Goal: Information Seeking & Learning: Learn about a topic

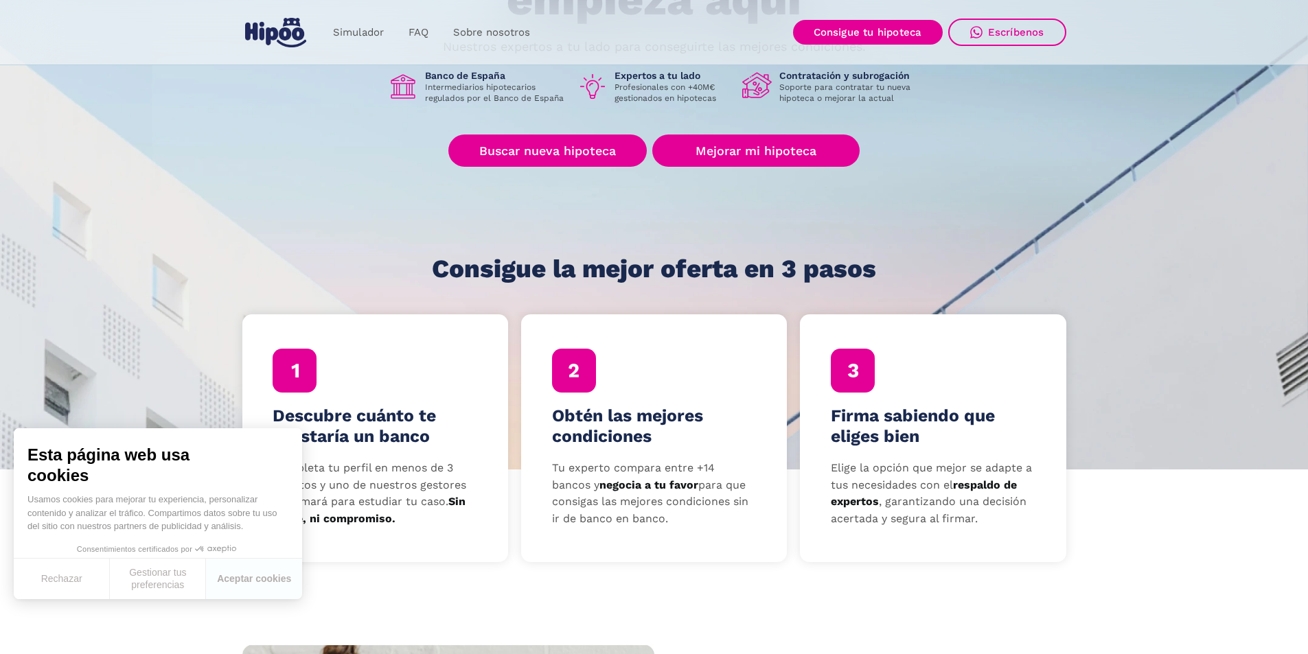
scroll to position [481, 0]
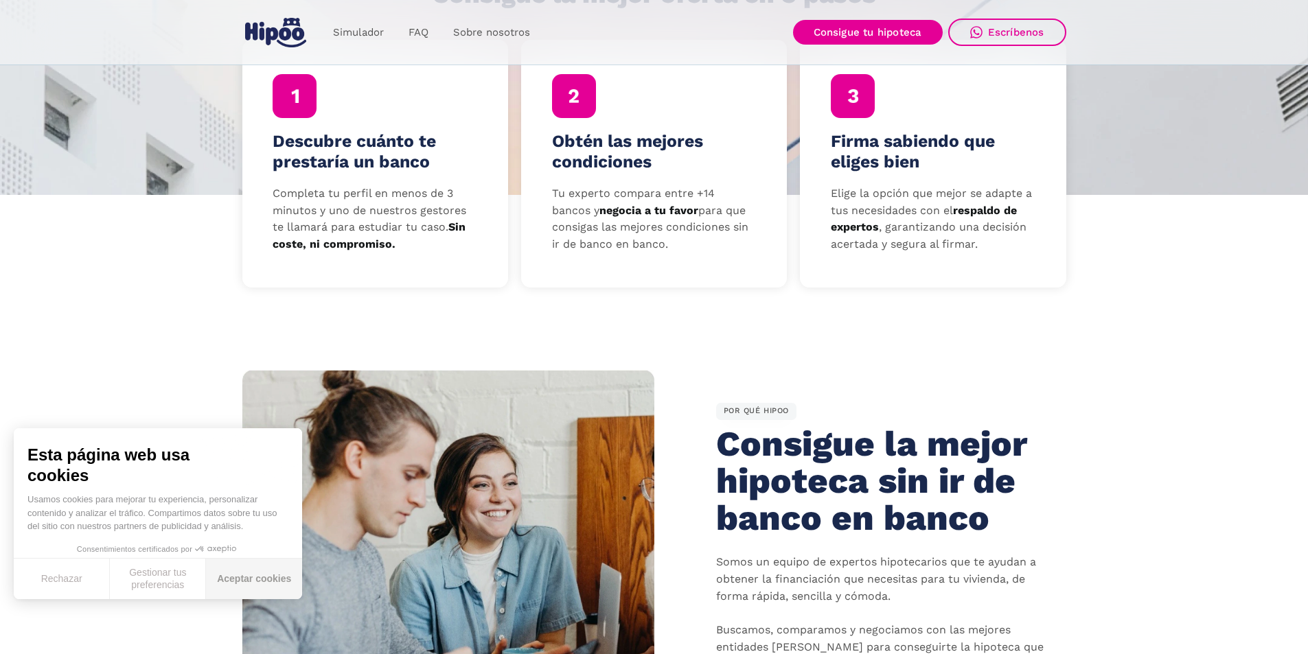
click at [244, 577] on button "Aceptar cookies" at bounding box center [254, 579] width 96 height 41
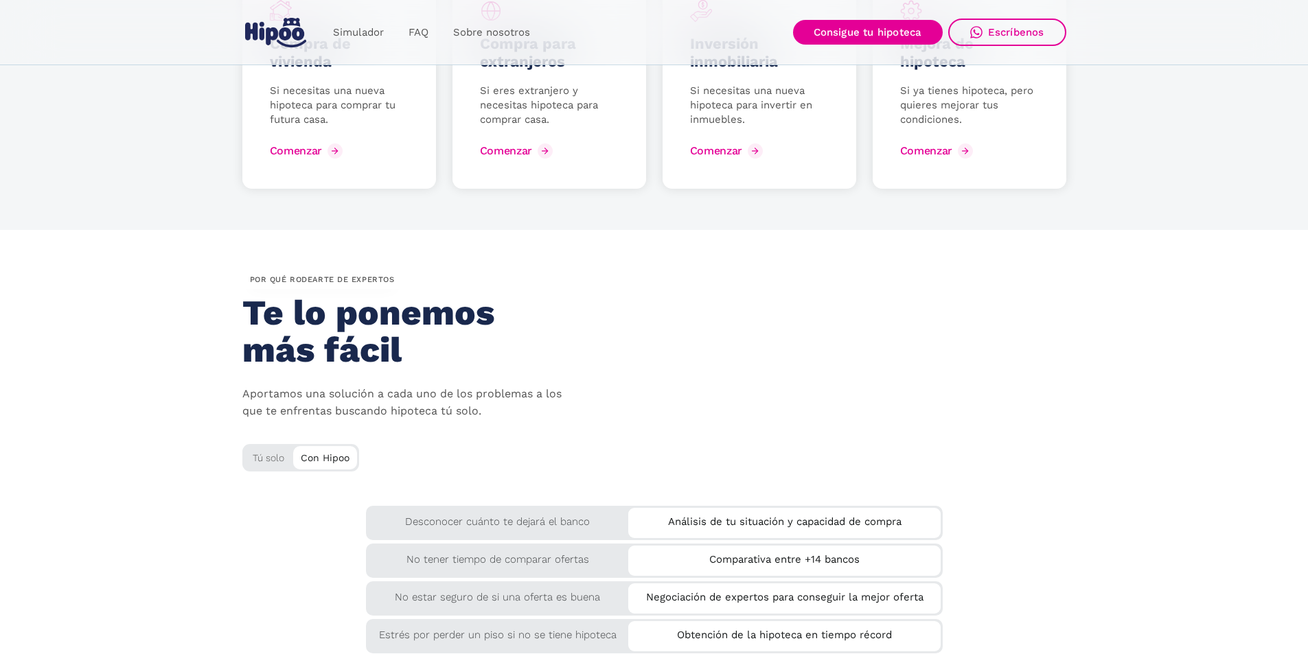
scroll to position [2197, 0]
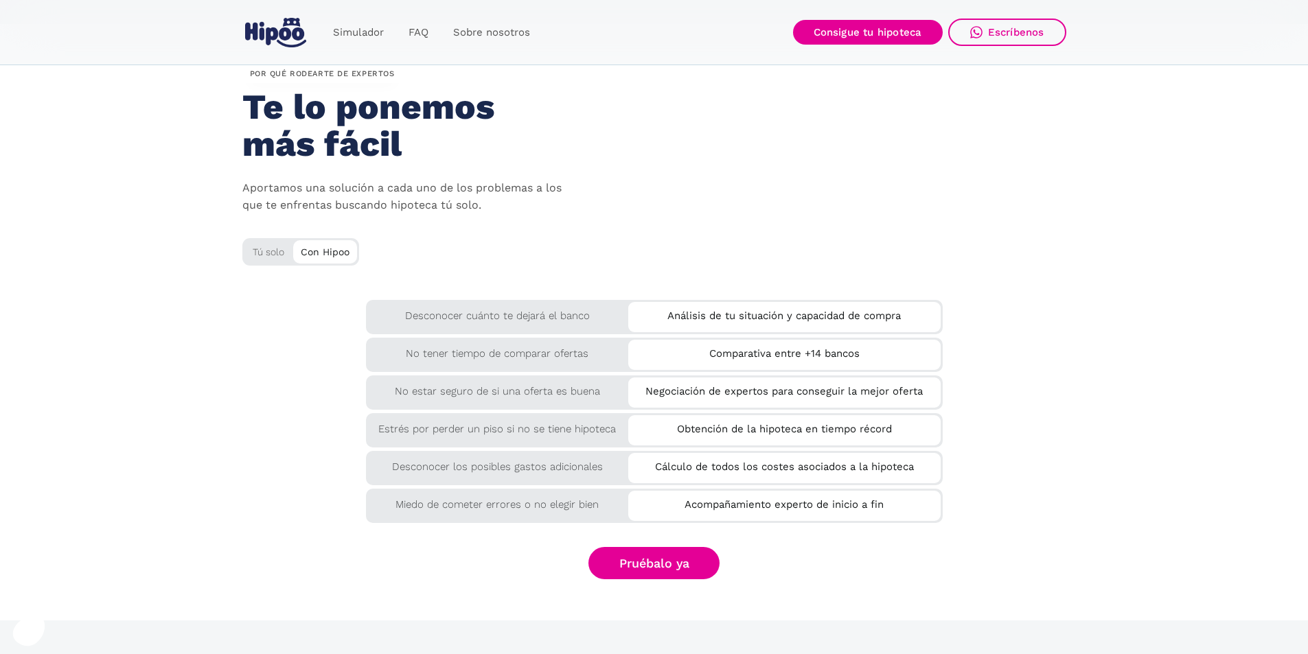
click at [320, 254] on div "Con Hipoo" at bounding box center [325, 250] width 64 height 21
click at [280, 252] on div "Tú solo" at bounding box center [300, 249] width 117 height 23
click at [268, 253] on div "Tú solo" at bounding box center [300, 249] width 117 height 23
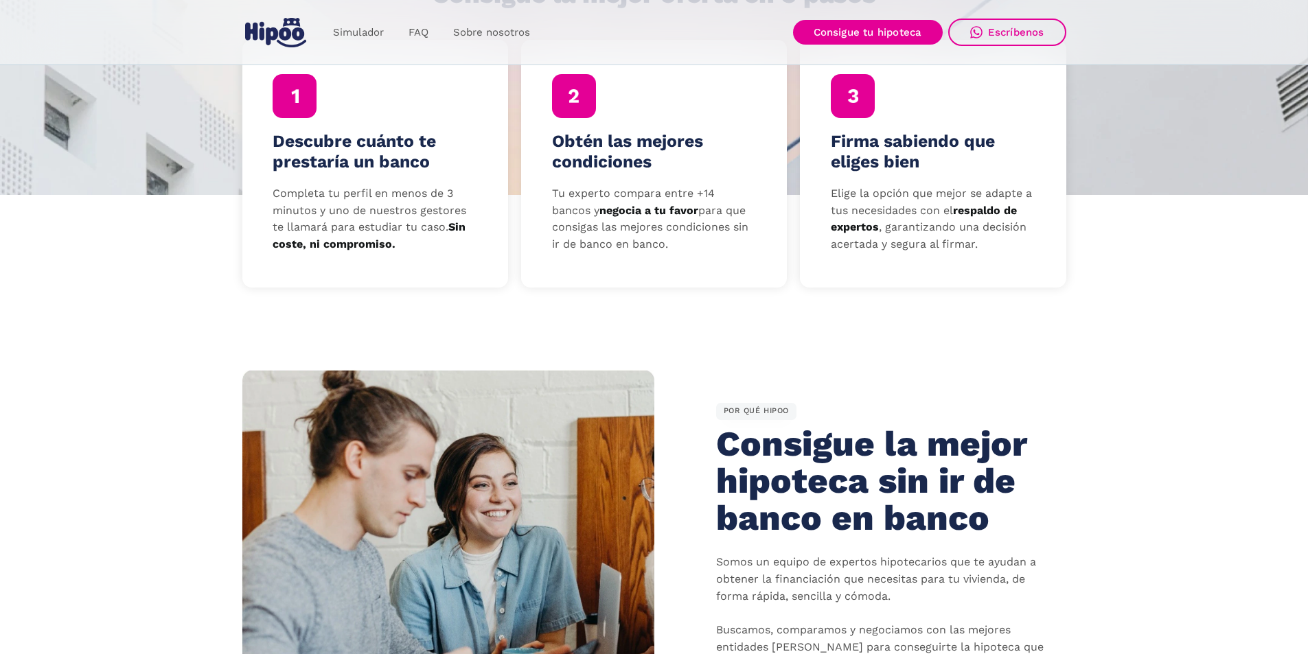
scroll to position [0, 0]
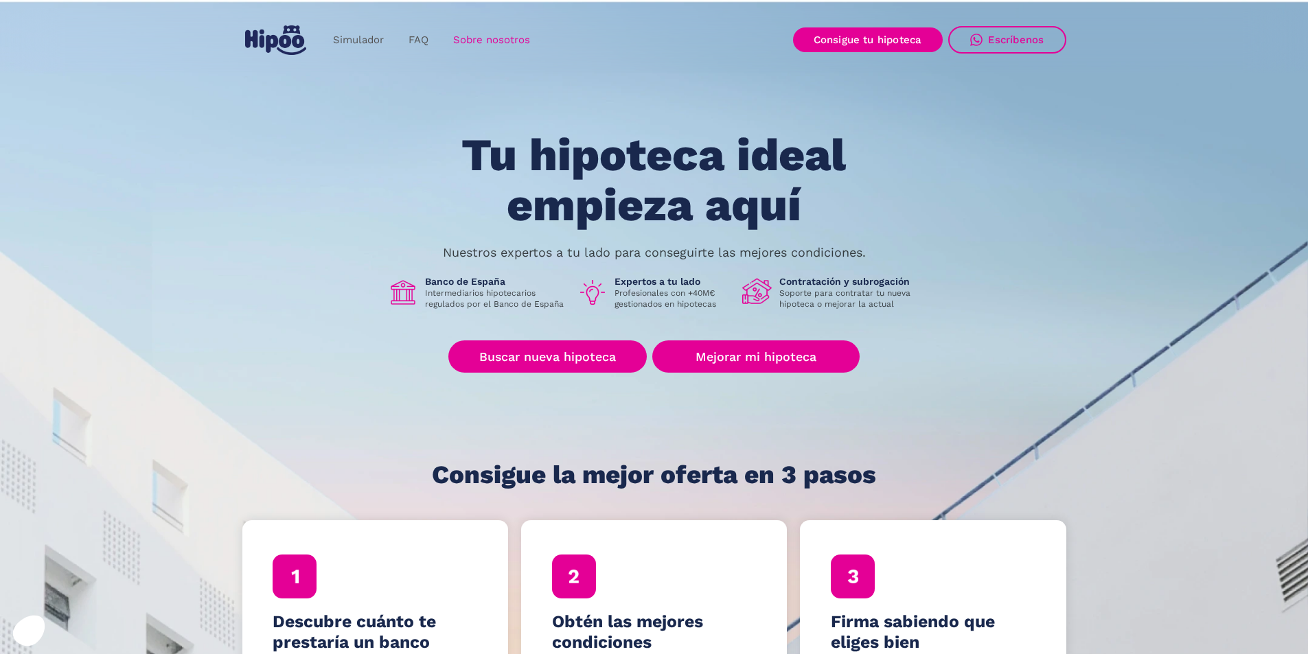
click at [514, 38] on link "Sobre nosotros" at bounding box center [492, 40] width 102 height 27
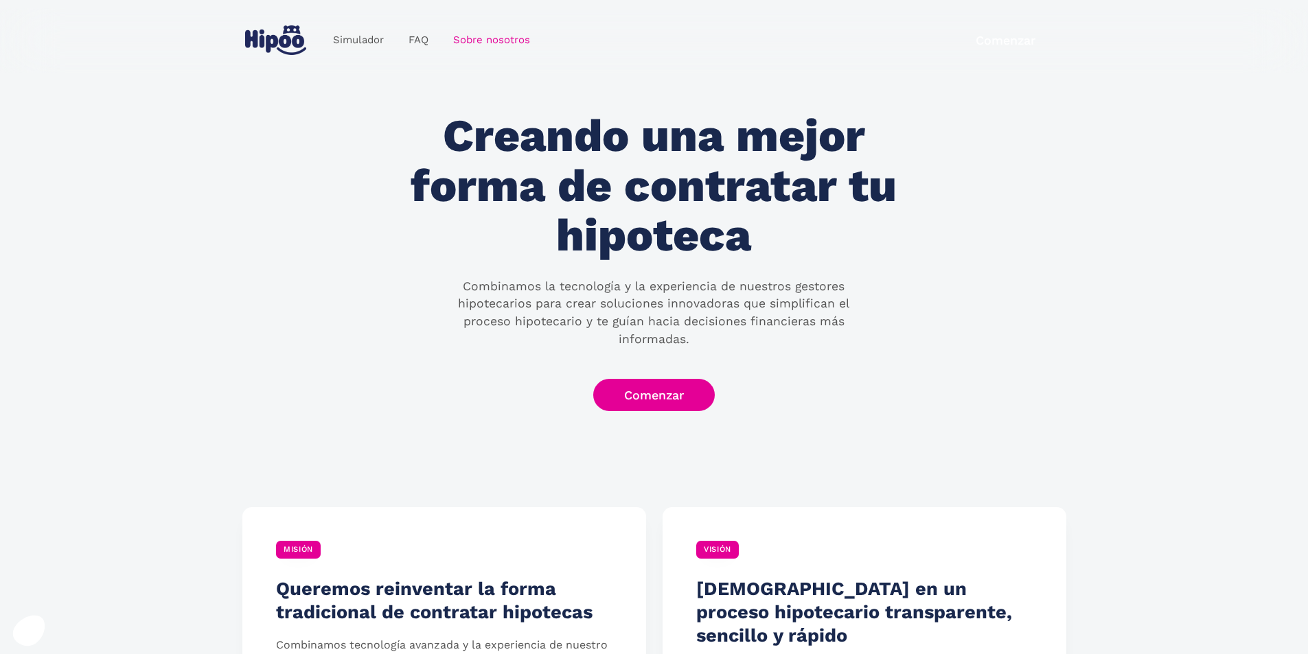
scroll to position [412, 0]
